Goal: Find specific page/section: Find specific page/section

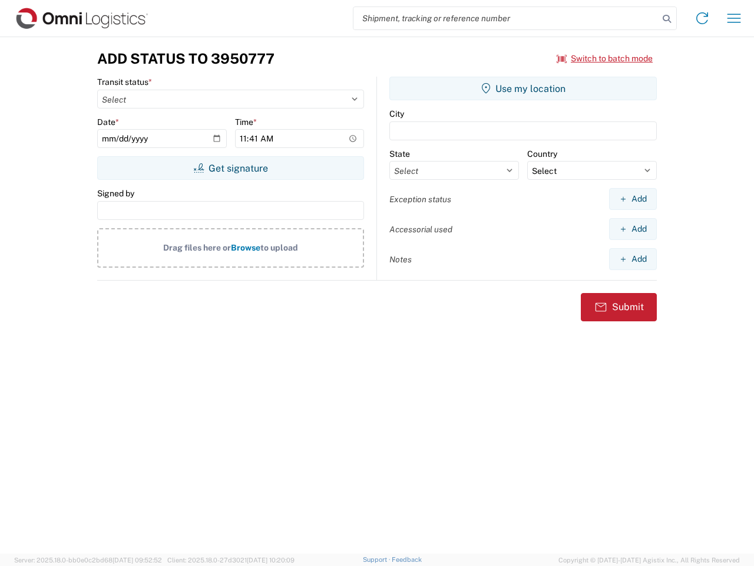
click at [506, 18] on input "search" at bounding box center [506, 18] width 305 height 22
click at [667, 19] on icon at bounding box center [667, 19] width 17 height 17
click at [703, 18] on icon at bounding box center [702, 18] width 19 height 19
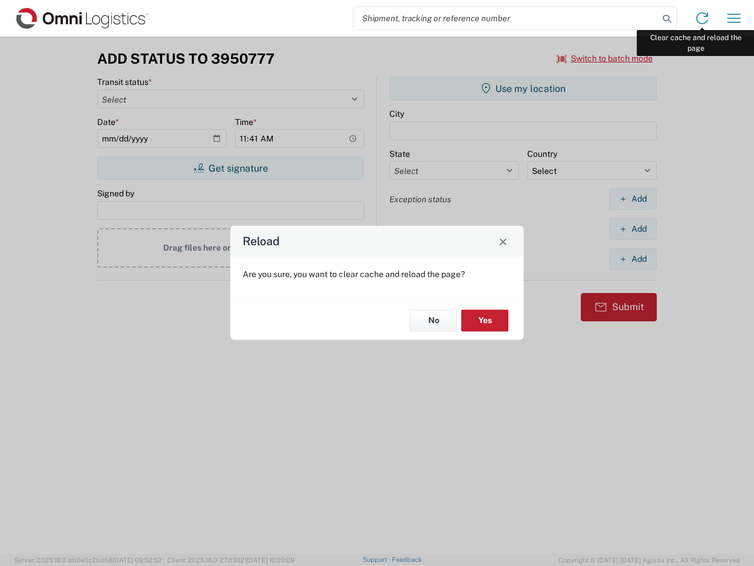
click at [734, 18] on div "Reload Are you sure, you want to clear cache and reload the page? No Yes" at bounding box center [377, 283] width 754 height 566
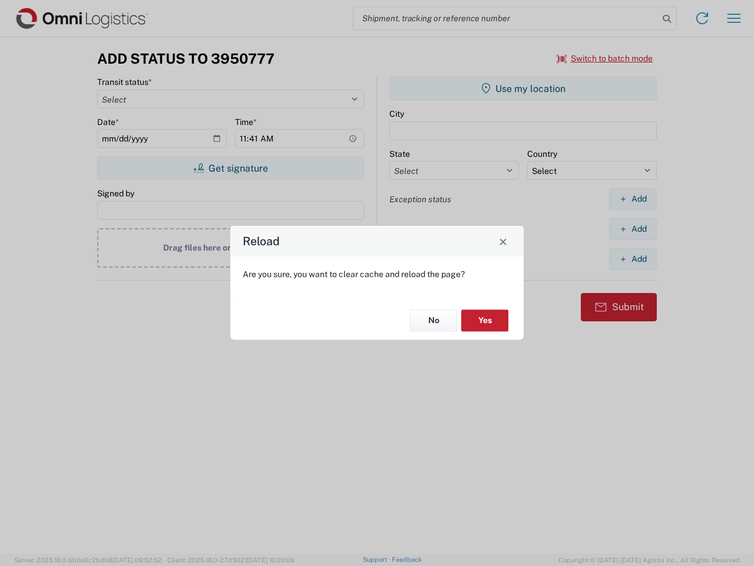
click at [605, 58] on div "Reload Are you sure, you want to clear cache and reload the page? No Yes" at bounding box center [377, 283] width 754 height 566
click at [230, 168] on div "Reload Are you sure, you want to clear cache and reload the page? No Yes" at bounding box center [377, 283] width 754 height 566
click at [523, 88] on div "Reload Are you sure, you want to clear cache and reload the page? No Yes" at bounding box center [377, 283] width 754 height 566
click at [633, 199] on div "Reload Are you sure, you want to clear cache and reload the page? No Yes" at bounding box center [377, 283] width 754 height 566
click at [633, 229] on div "Reload Are you sure, you want to clear cache and reload the page? No Yes" at bounding box center [377, 283] width 754 height 566
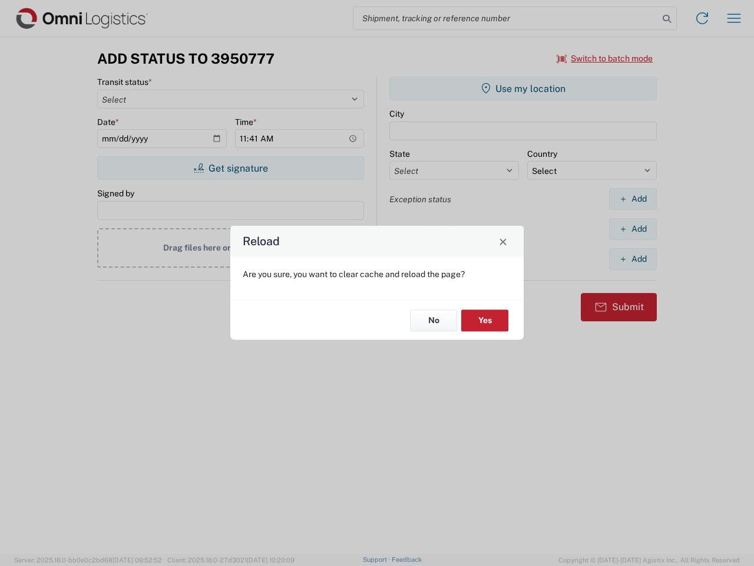
click at [633, 259] on div "Reload Are you sure, you want to clear cache and reload the page? No Yes" at bounding box center [377, 283] width 754 height 566
